Goal: Find specific page/section

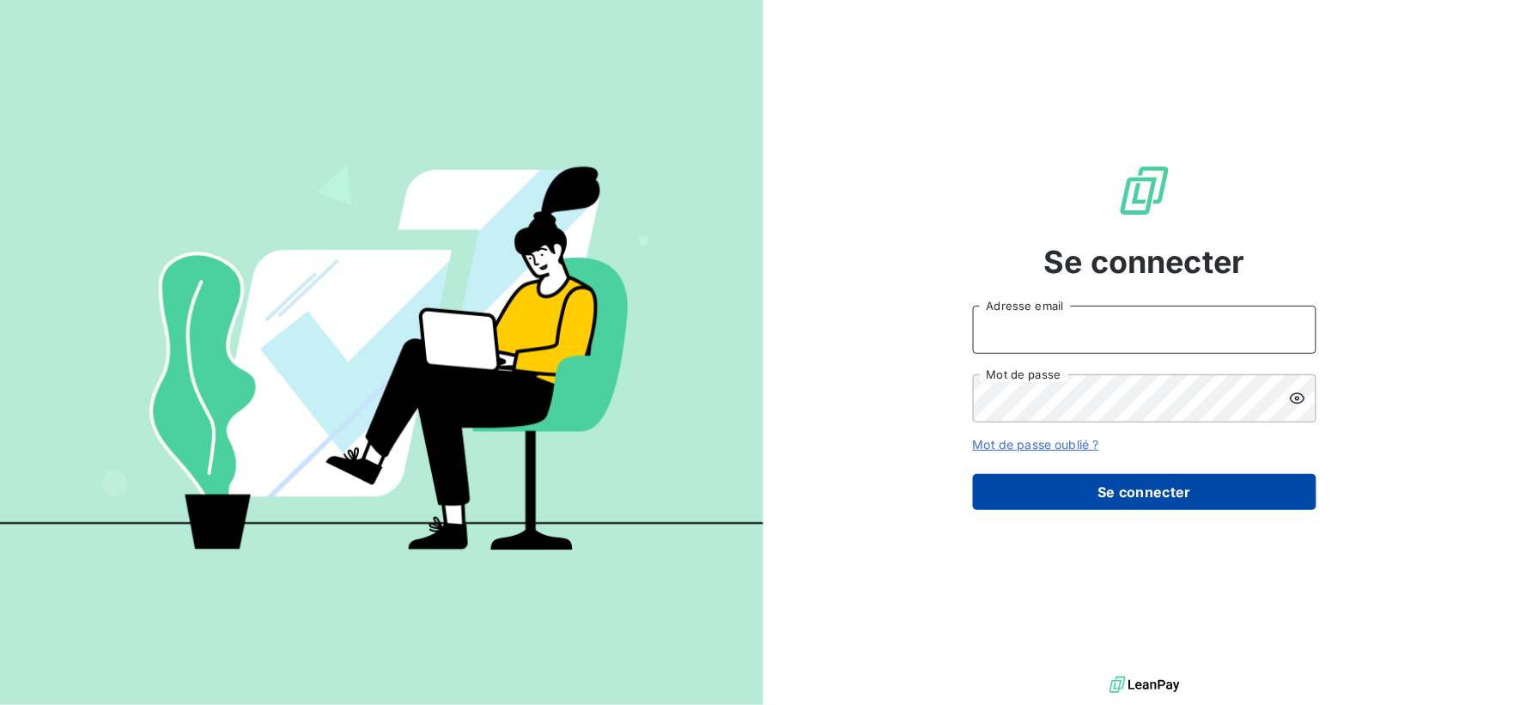
type input "[EMAIL_ADDRESS][DOMAIN_NAME]"
click at [1170, 496] on button "Se connecter" at bounding box center [1144, 492] width 343 height 36
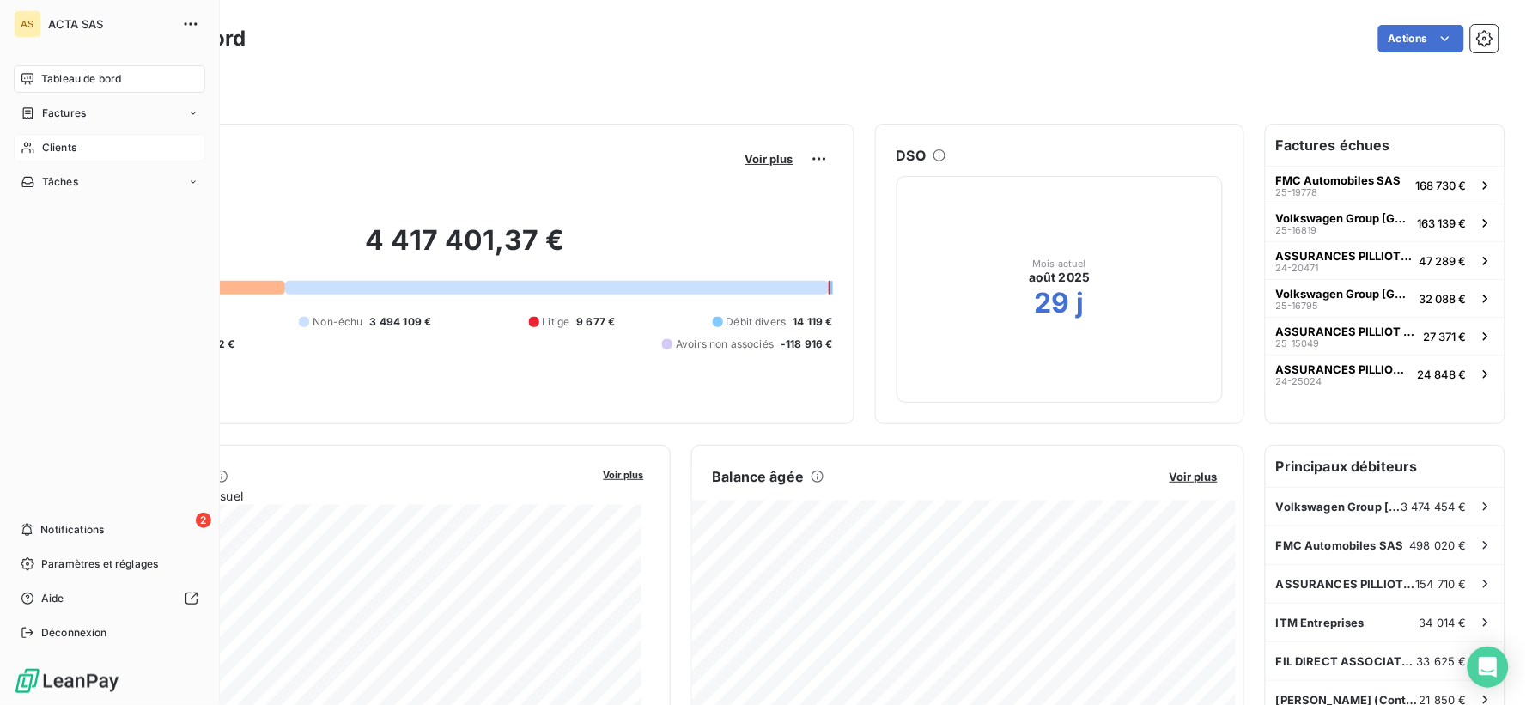
click at [83, 146] on div "Clients" at bounding box center [109, 147] width 191 height 27
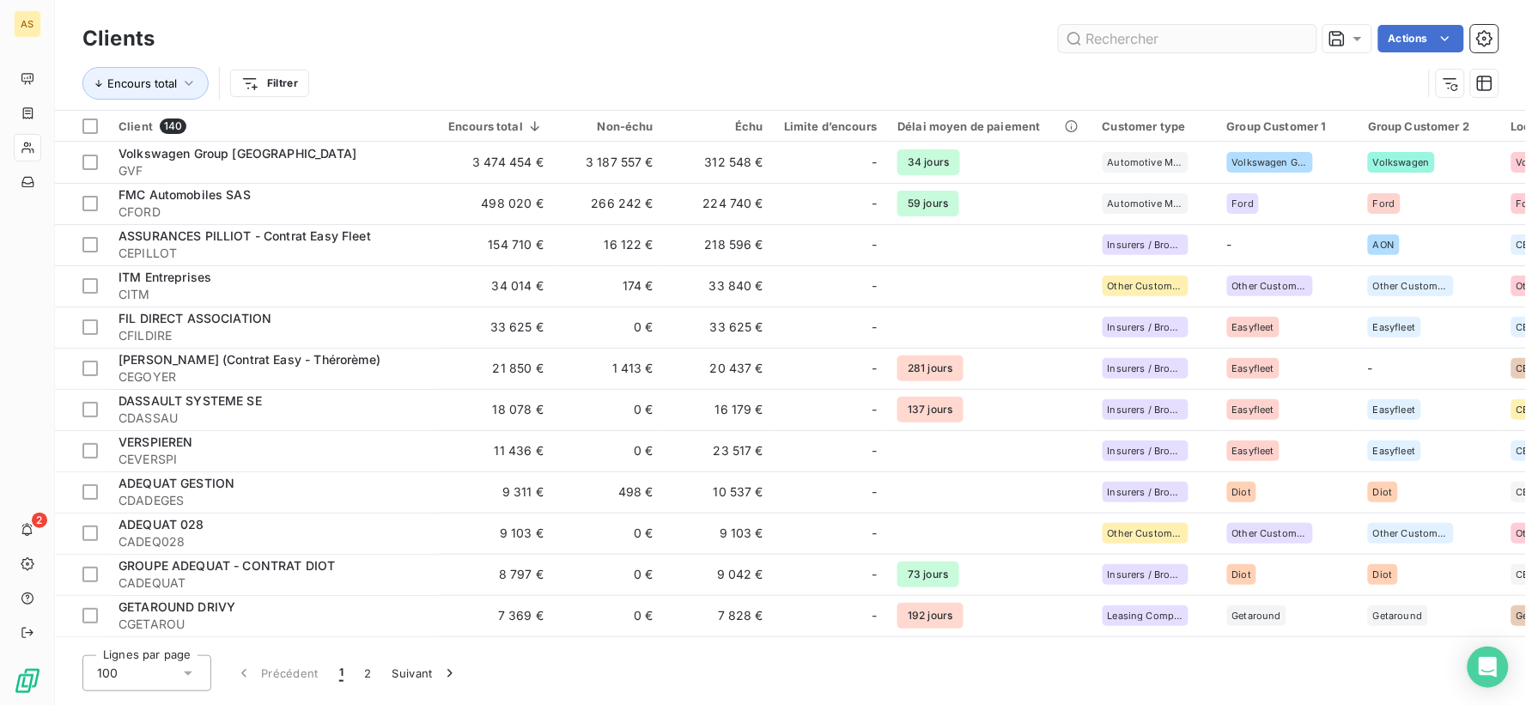
click at [1079, 27] on input "text" at bounding box center [1188, 38] width 258 height 27
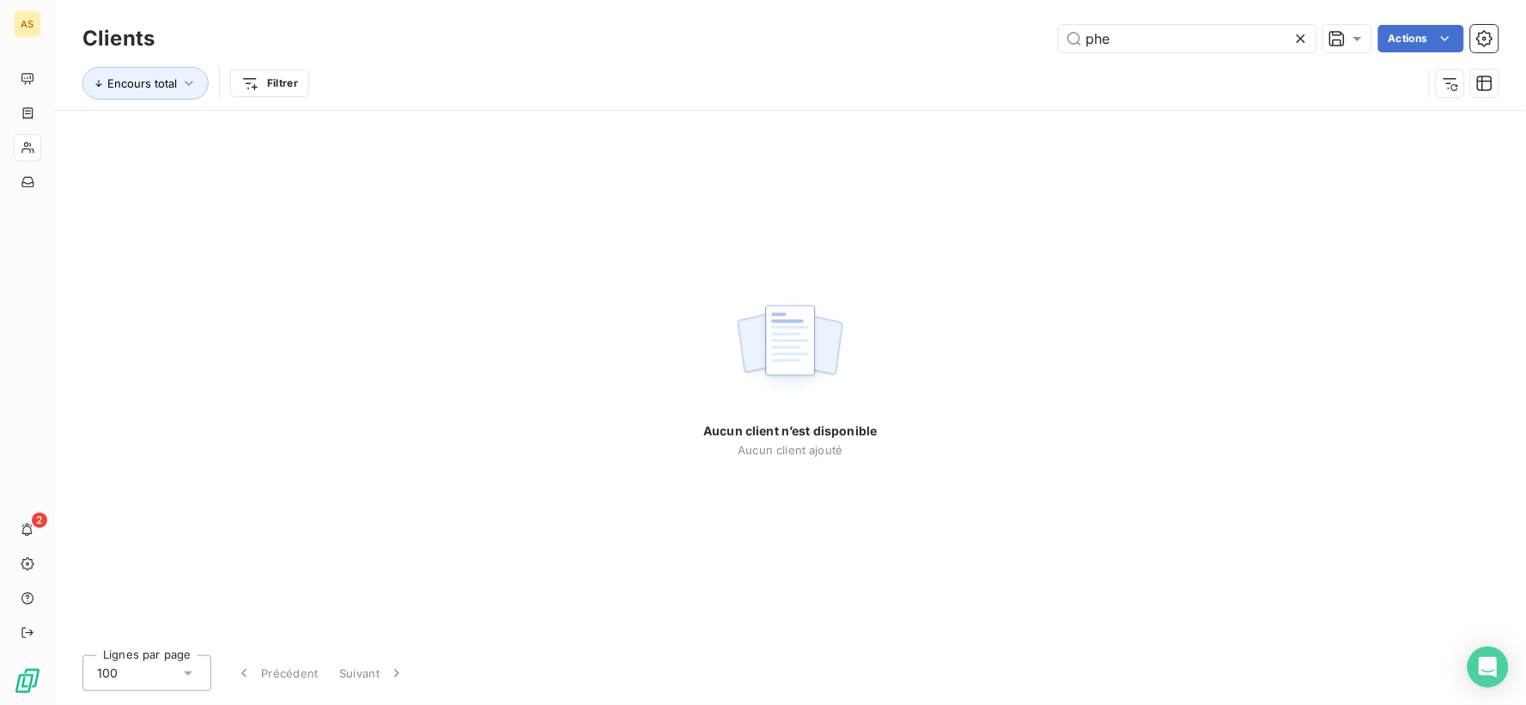
type input "phe"
click at [1301, 36] on icon at bounding box center [1300, 38] width 17 height 17
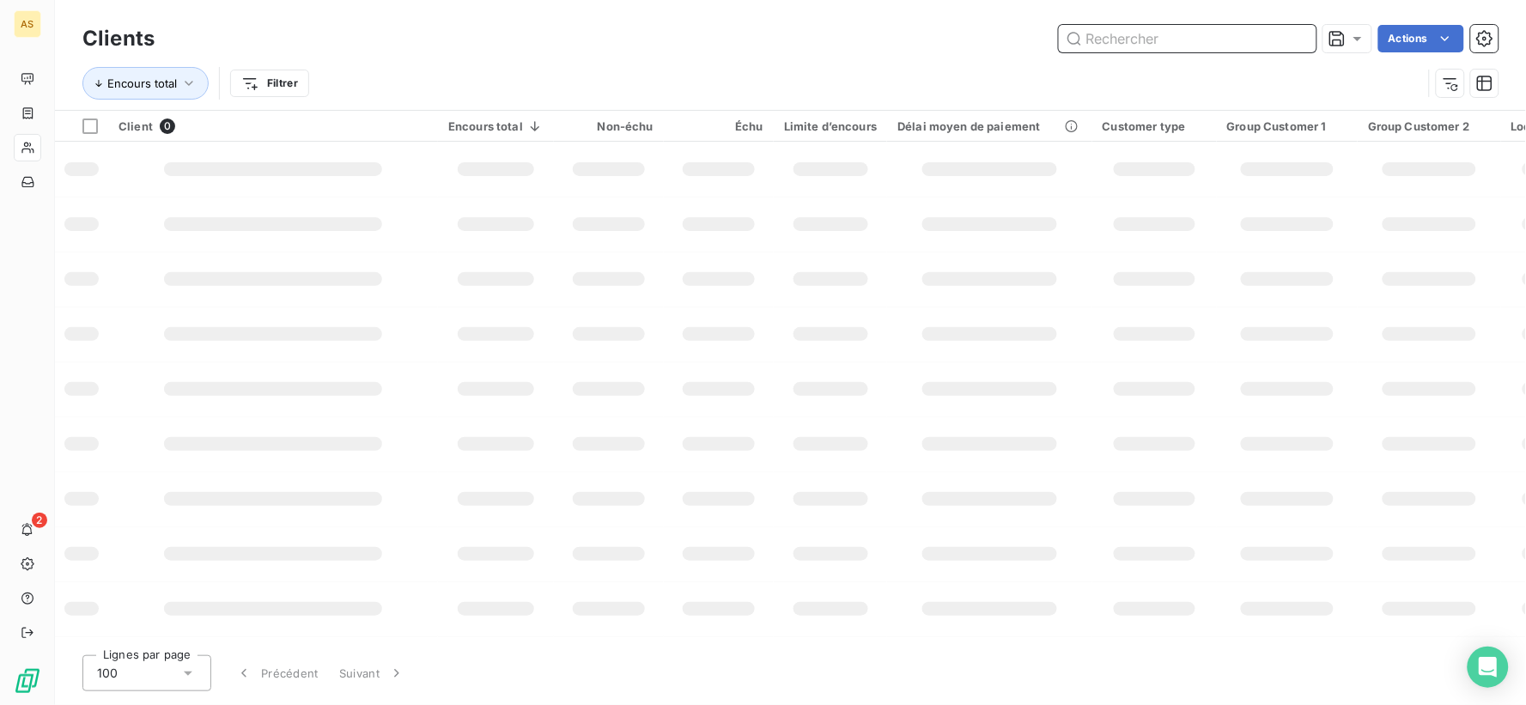
click at [1169, 39] on input "text" at bounding box center [1188, 38] width 258 height 27
type input "p"
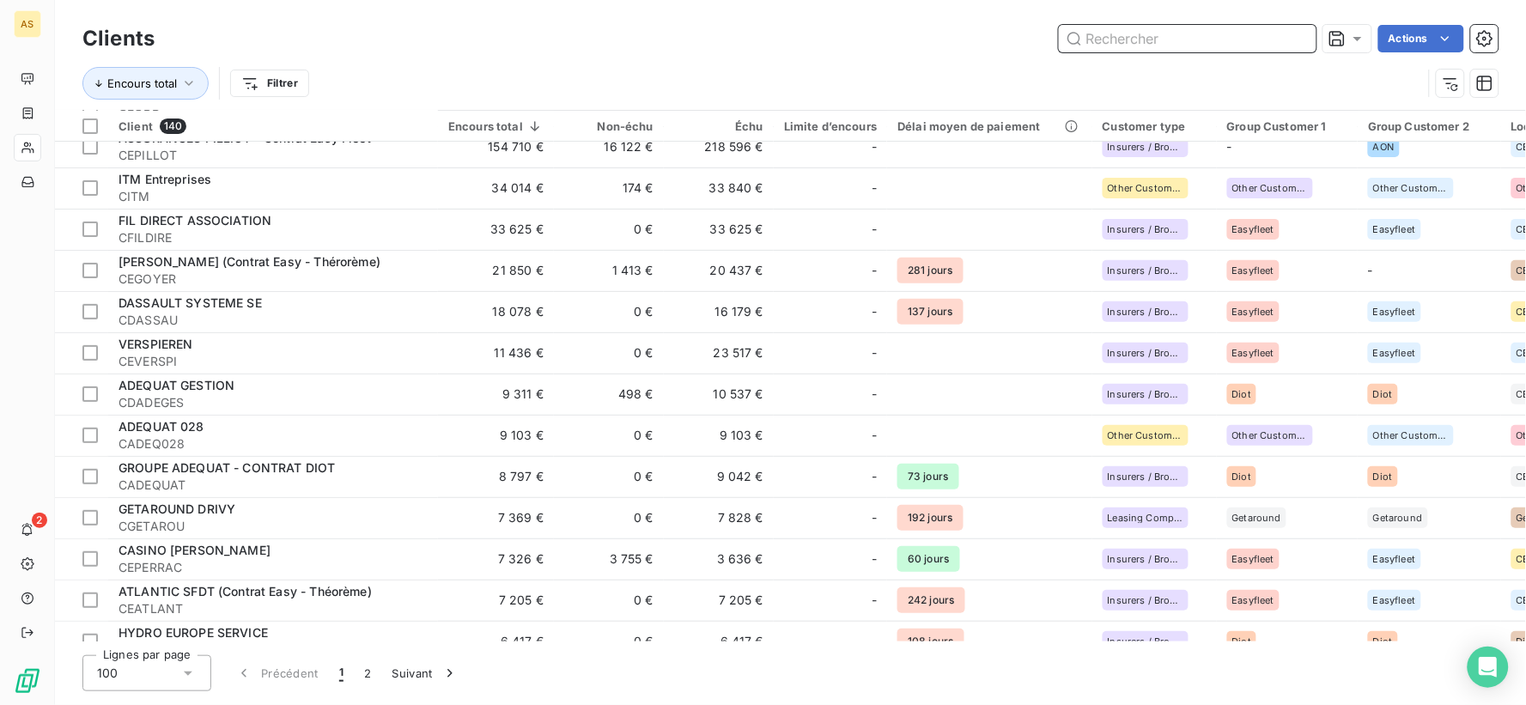
scroll to position [3, 0]
